Goal: Transaction & Acquisition: Book appointment/travel/reservation

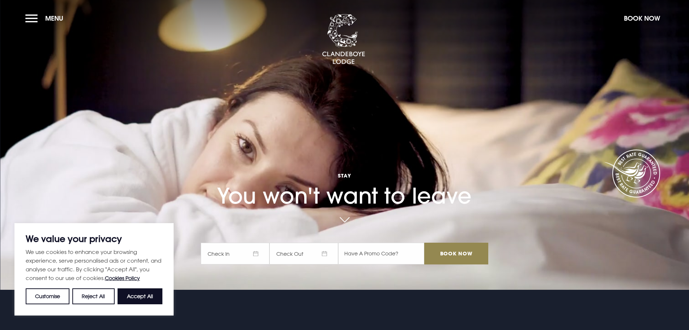
click at [99, 299] on button "Reject All" at bounding box center [93, 296] width 42 height 16
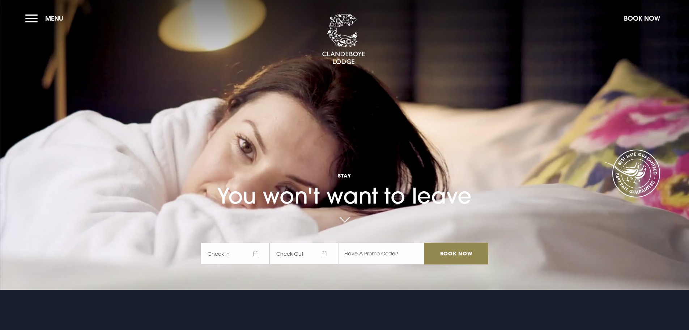
click at [250, 254] on span "Check In" at bounding box center [235, 253] width 69 height 22
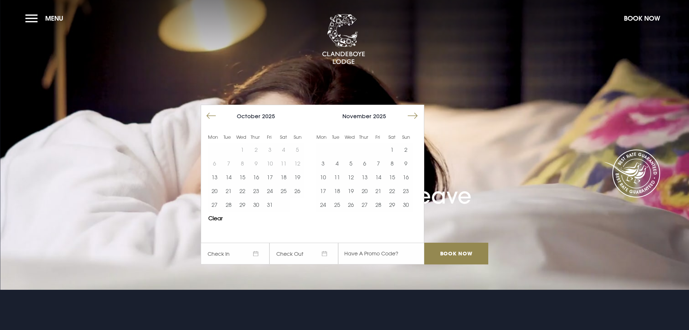
click at [413, 118] on button "Move forward to switch to the next month." at bounding box center [413, 116] width 14 height 14
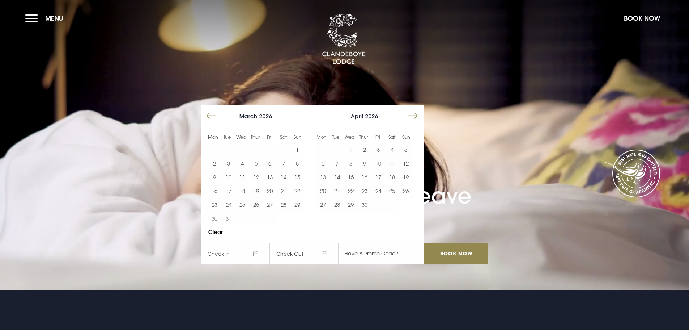
click at [413, 118] on button "Move forward to switch to the next month." at bounding box center [413, 116] width 14 height 14
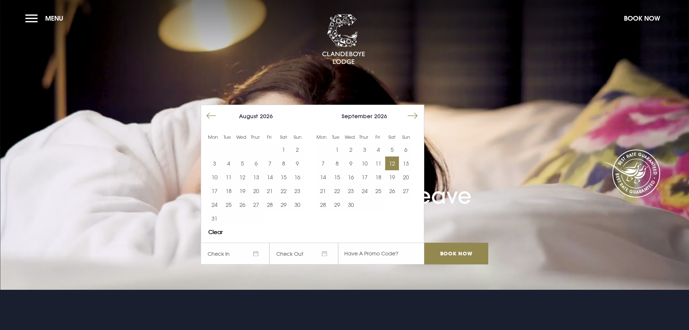
click at [395, 168] on button "12" at bounding box center [392, 163] width 14 height 14
click at [405, 164] on button "13" at bounding box center [406, 163] width 14 height 14
click at [468, 252] on input "Book Now" at bounding box center [456, 253] width 64 height 22
